Goal: Information Seeking & Learning: Learn about a topic

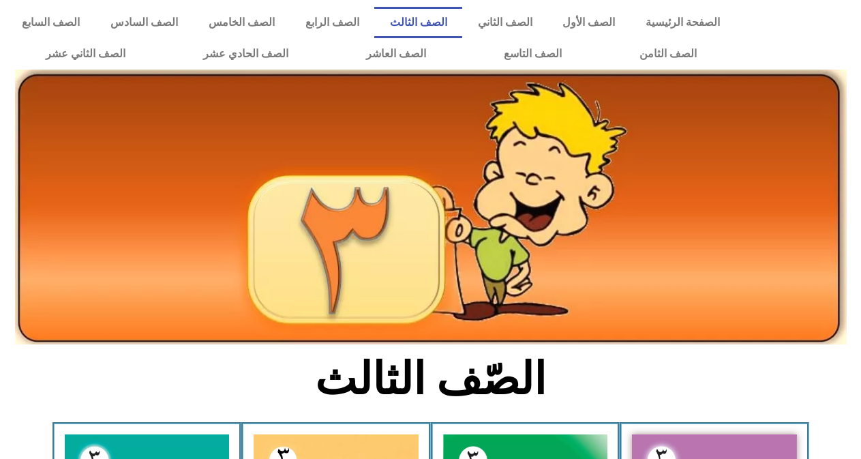
scroll to position [710, 0]
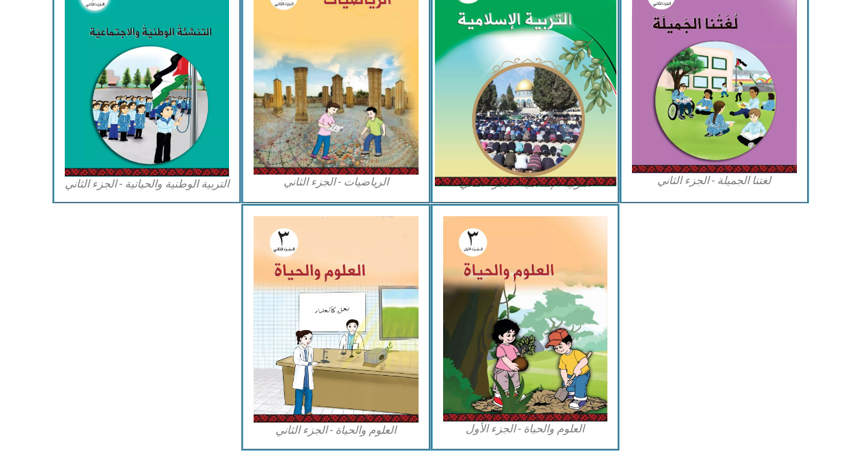
click at [567, 72] on img at bounding box center [524, 73] width 181 height 226
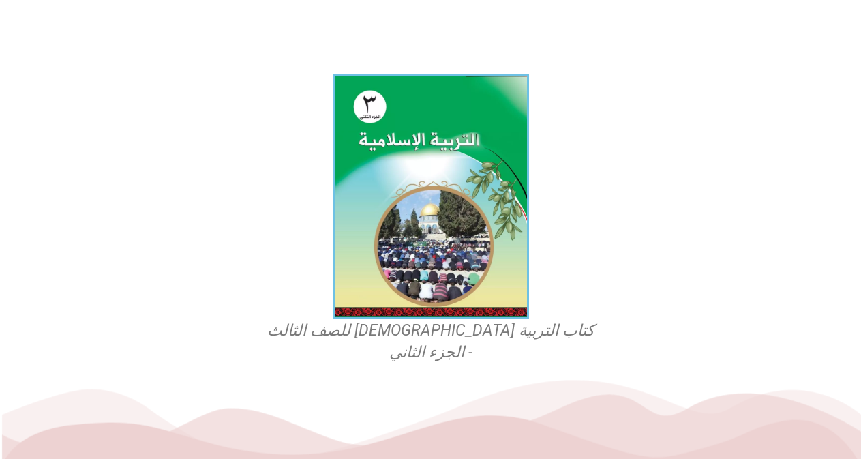
scroll to position [333, 0]
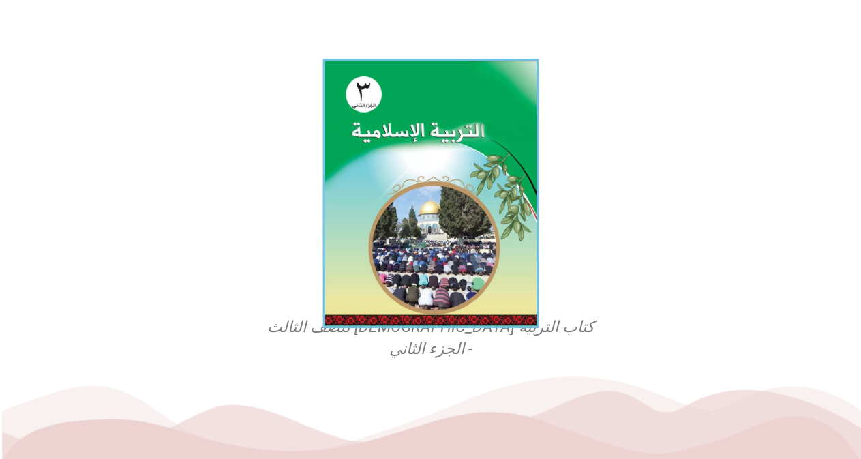
click at [428, 202] on img at bounding box center [430, 193] width 216 height 269
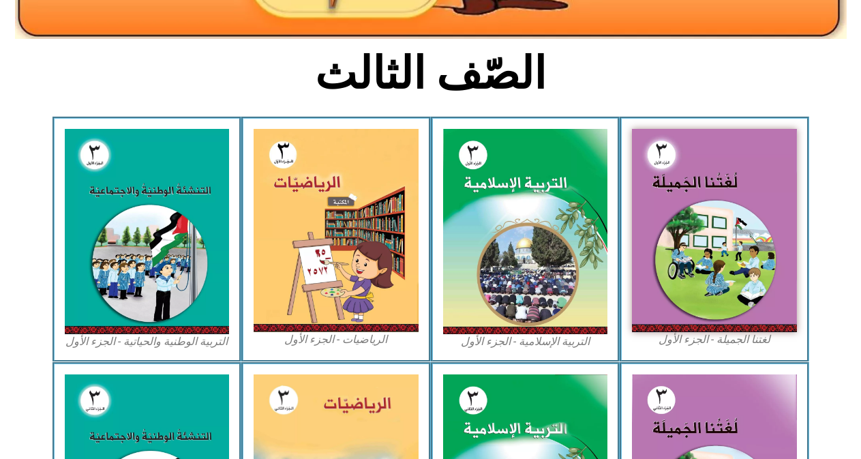
scroll to position [299, 0]
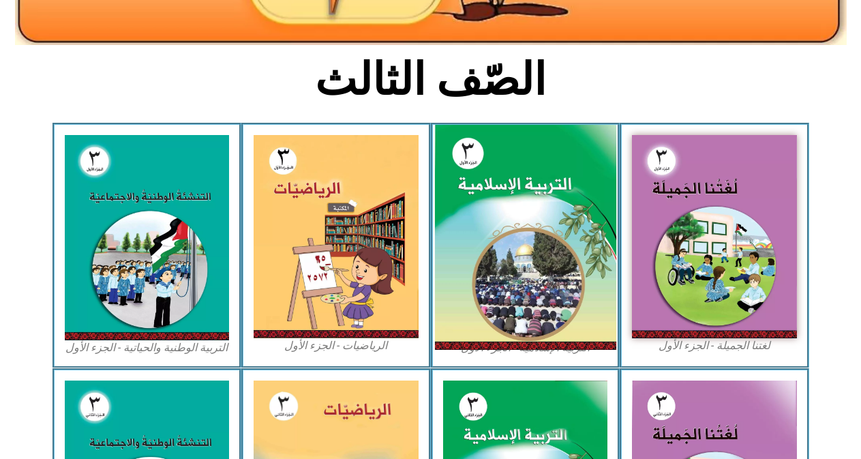
click at [485, 190] on img at bounding box center [524, 238] width 181 height 226
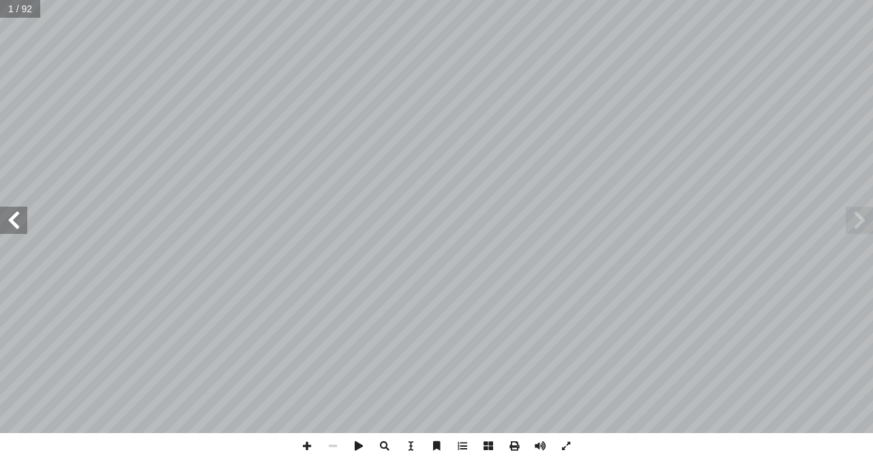
click at [2, 220] on span at bounding box center [13, 220] width 27 height 27
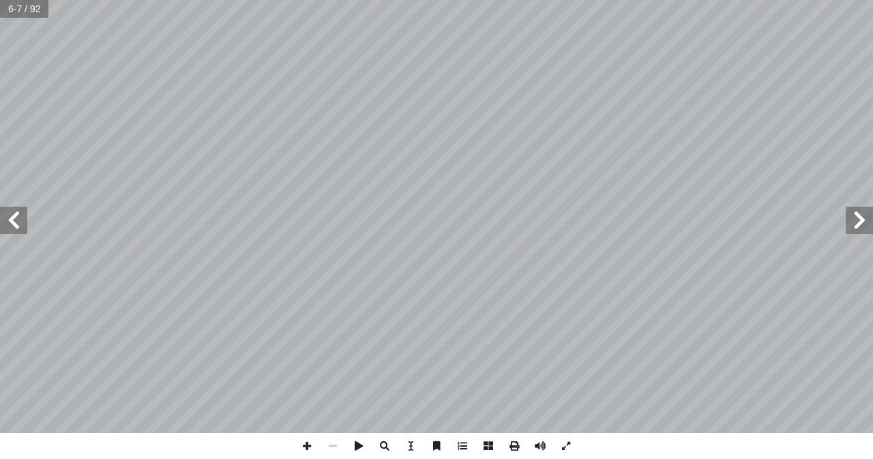
click at [2, 220] on span at bounding box center [13, 220] width 27 height 27
click at [868, 221] on span at bounding box center [858, 220] width 27 height 27
